Goal: Task Accomplishment & Management: Manage account settings

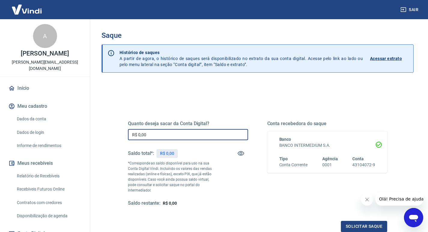
click at [162, 130] on input "R$ 0,00" at bounding box center [188, 134] width 120 height 11
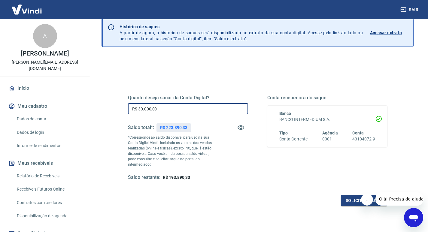
scroll to position [60, 0]
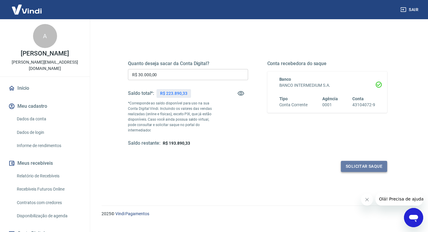
click at [355, 161] on button "Solicitar saque" at bounding box center [364, 166] width 46 height 11
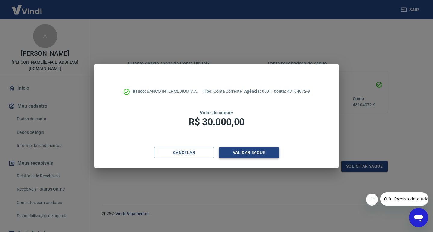
click at [246, 155] on button "Validar saque" at bounding box center [249, 152] width 60 height 11
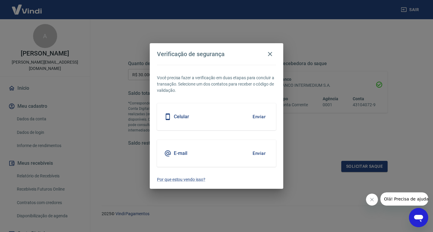
click at [368, 201] on button "Fechar mensagem da empresa" at bounding box center [372, 200] width 12 height 12
click at [259, 115] on button "Enviar" at bounding box center [259, 117] width 20 height 13
click at [258, 114] on button "Enviar" at bounding box center [259, 117] width 20 height 13
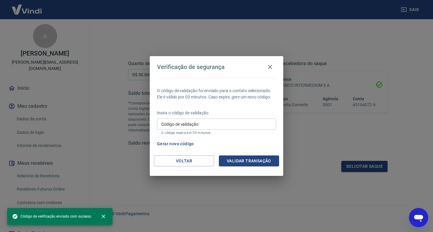
click at [177, 121] on div "Código de validação Código de validação O código expira em 03 minutos." at bounding box center [216, 127] width 119 height 16
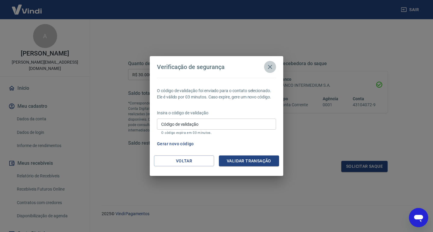
click at [269, 65] on icon "button" at bounding box center [269, 66] width 7 height 7
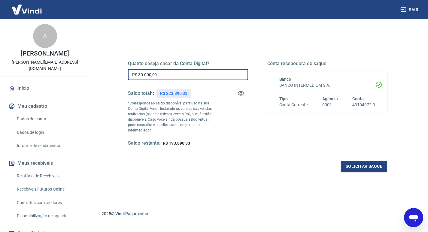
click at [197, 78] on input "R$ 30.000,00" at bounding box center [188, 74] width 120 height 11
type input "R$ 0,00"
click at [231, 147] on div "Quanto deseja sacar da Conta Digital? R$ 0,00 ​ Saldo total*: R$ 223.890,33 *Co…" at bounding box center [257, 109] width 259 height 126
